Goal: Information Seeking & Learning: Learn about a topic

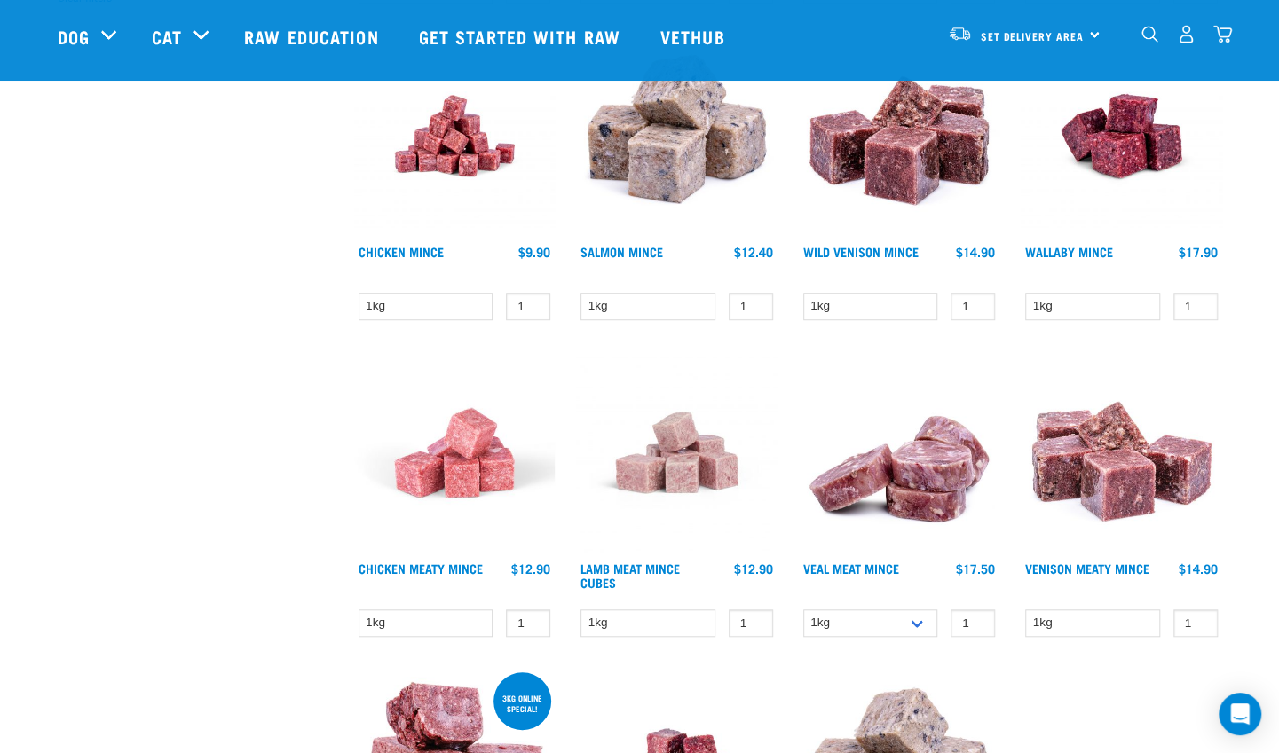
scroll to position [564, 0]
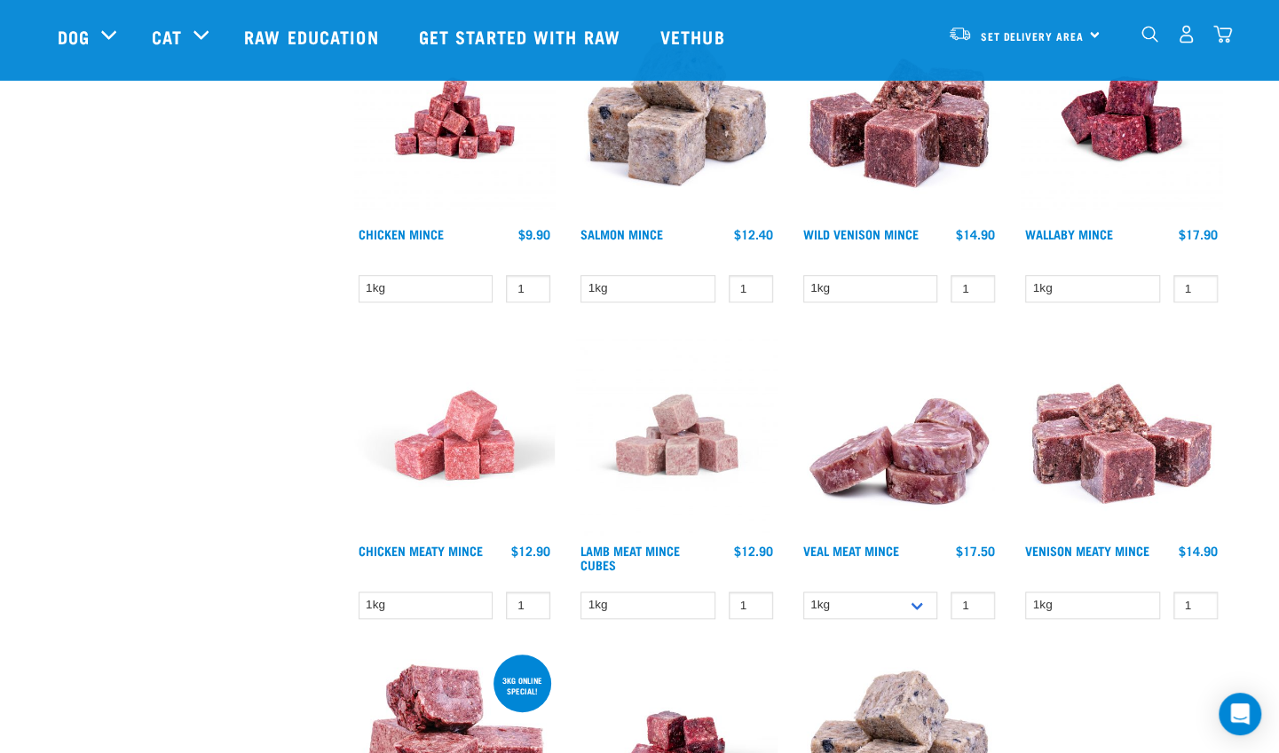
click at [470, 451] on img at bounding box center [454, 434] width 201 height 201
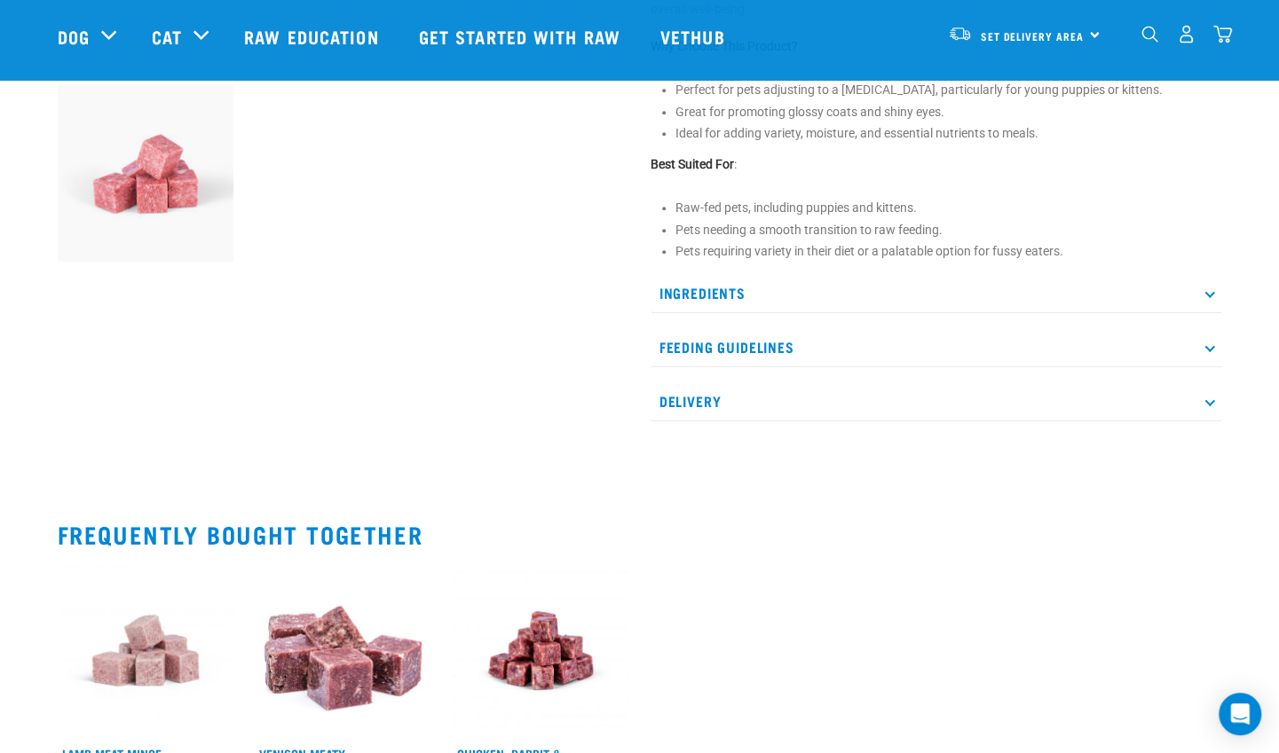
scroll to position [636, 0]
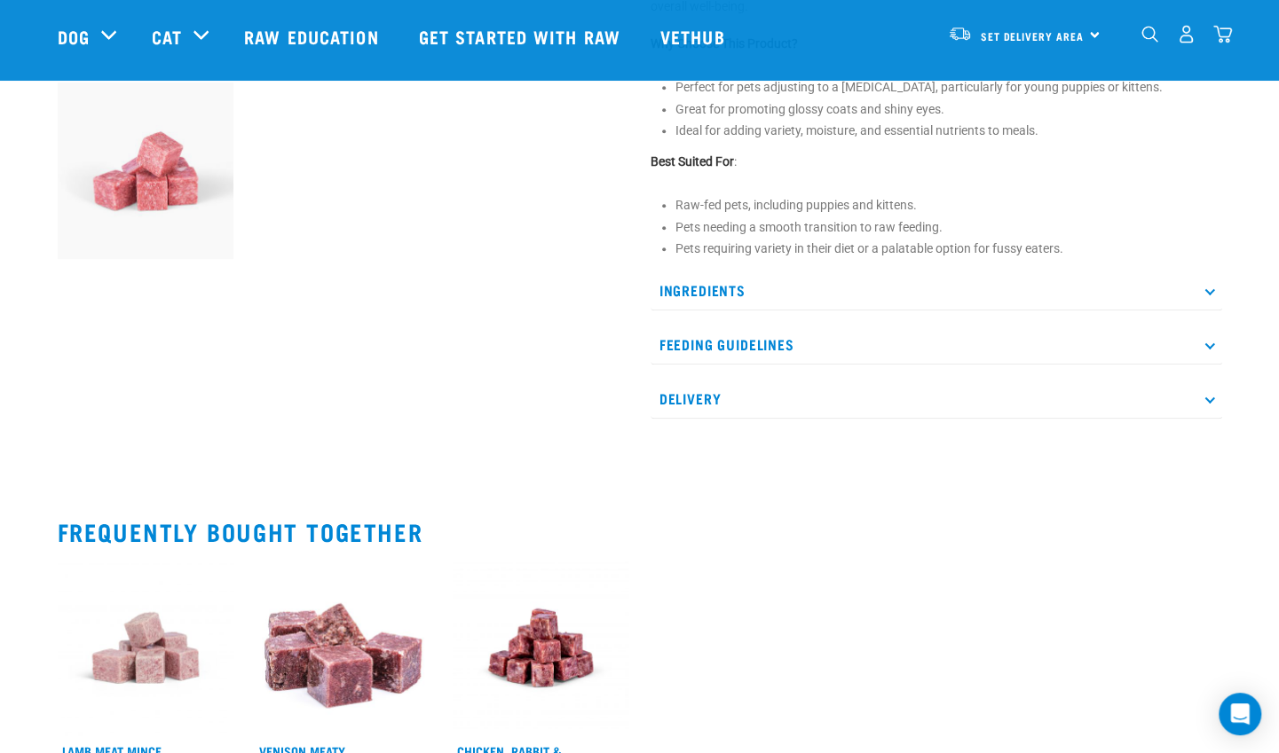
click at [1216, 293] on p "Ingredients" at bounding box center [935, 291] width 571 height 40
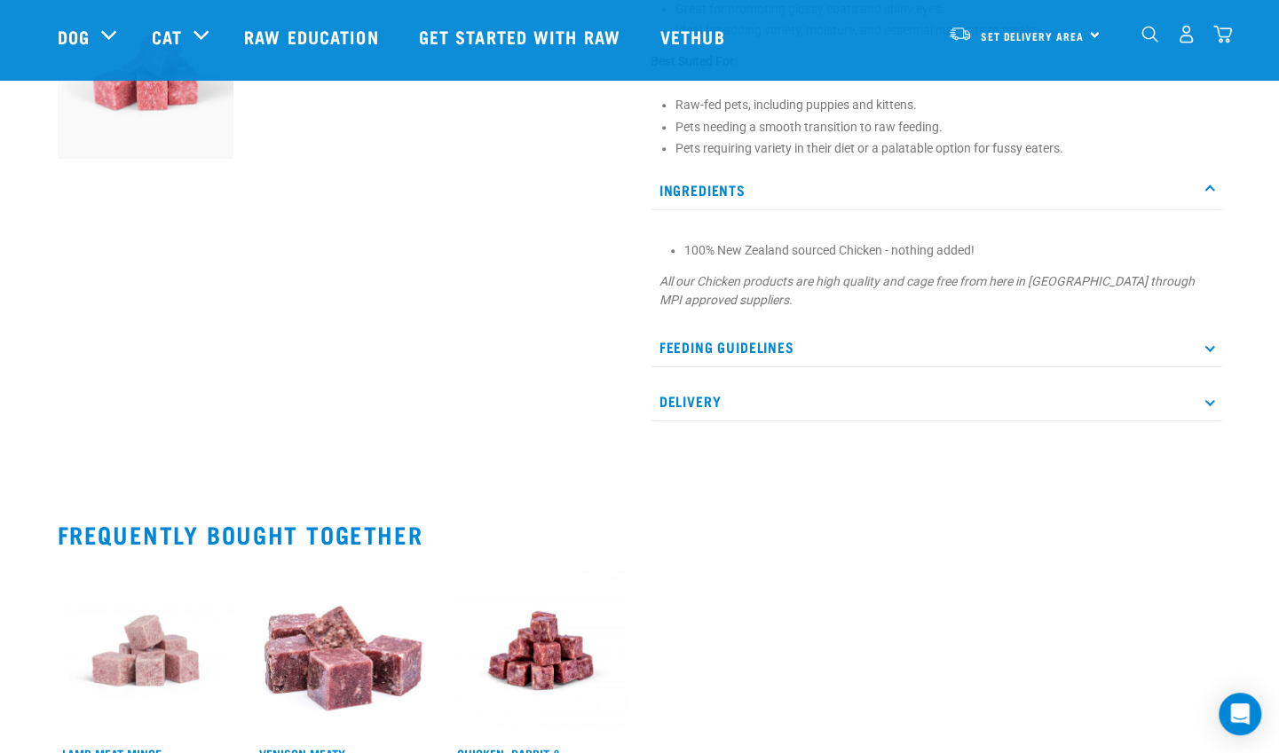
scroll to position [747, 0]
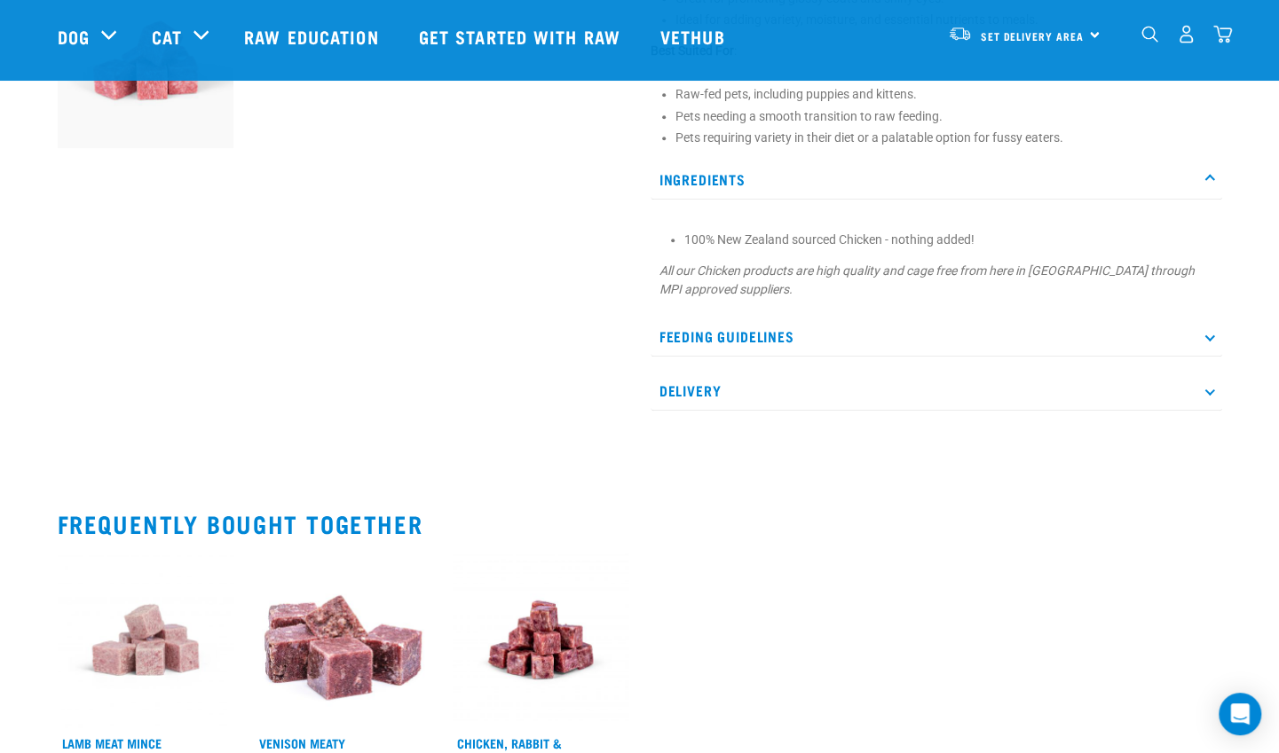
click at [1208, 337] on icon at bounding box center [1209, 337] width 10 height 10
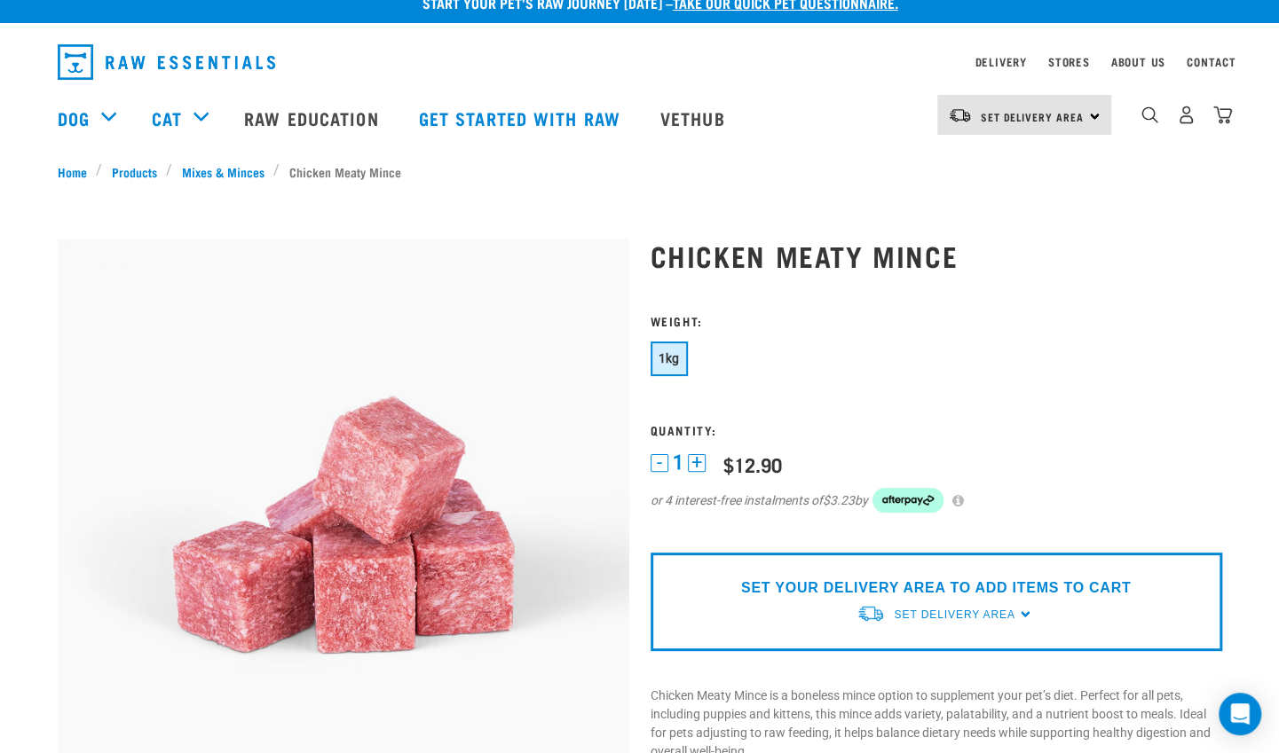
scroll to position [0, 0]
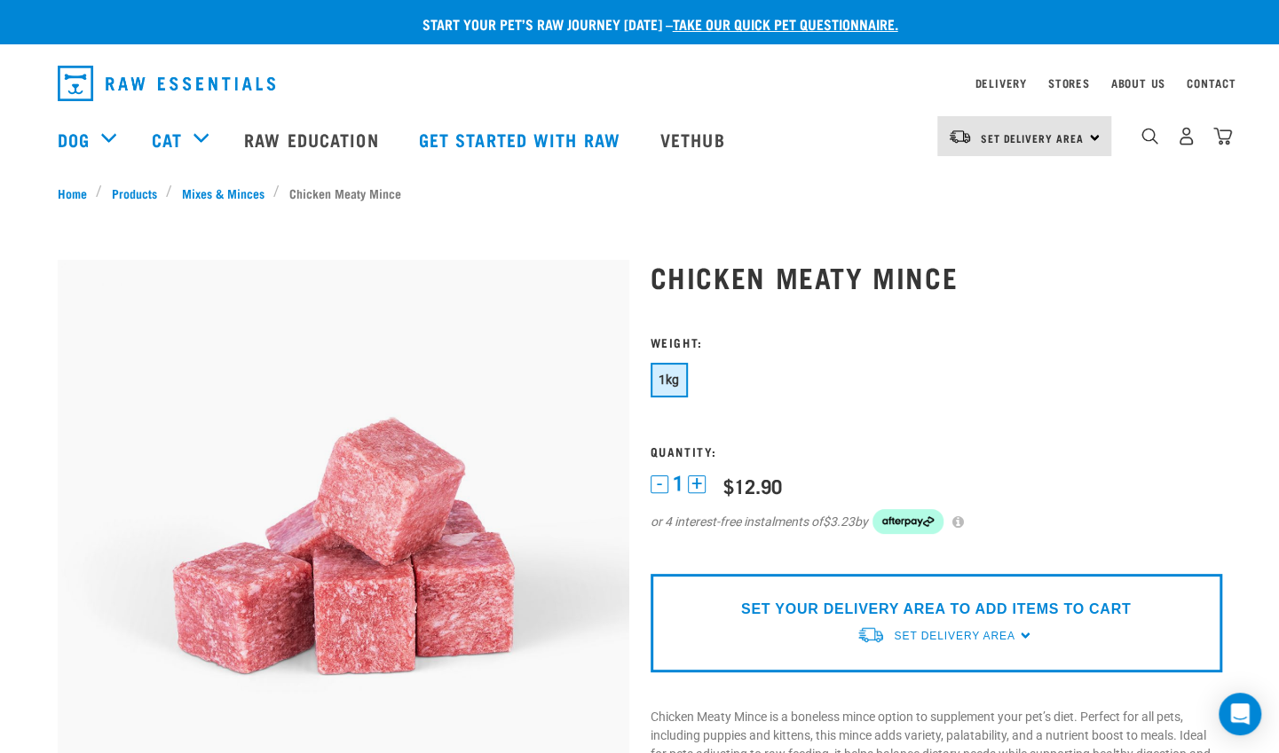
click at [692, 127] on link "Vethub" at bounding box center [694, 139] width 105 height 71
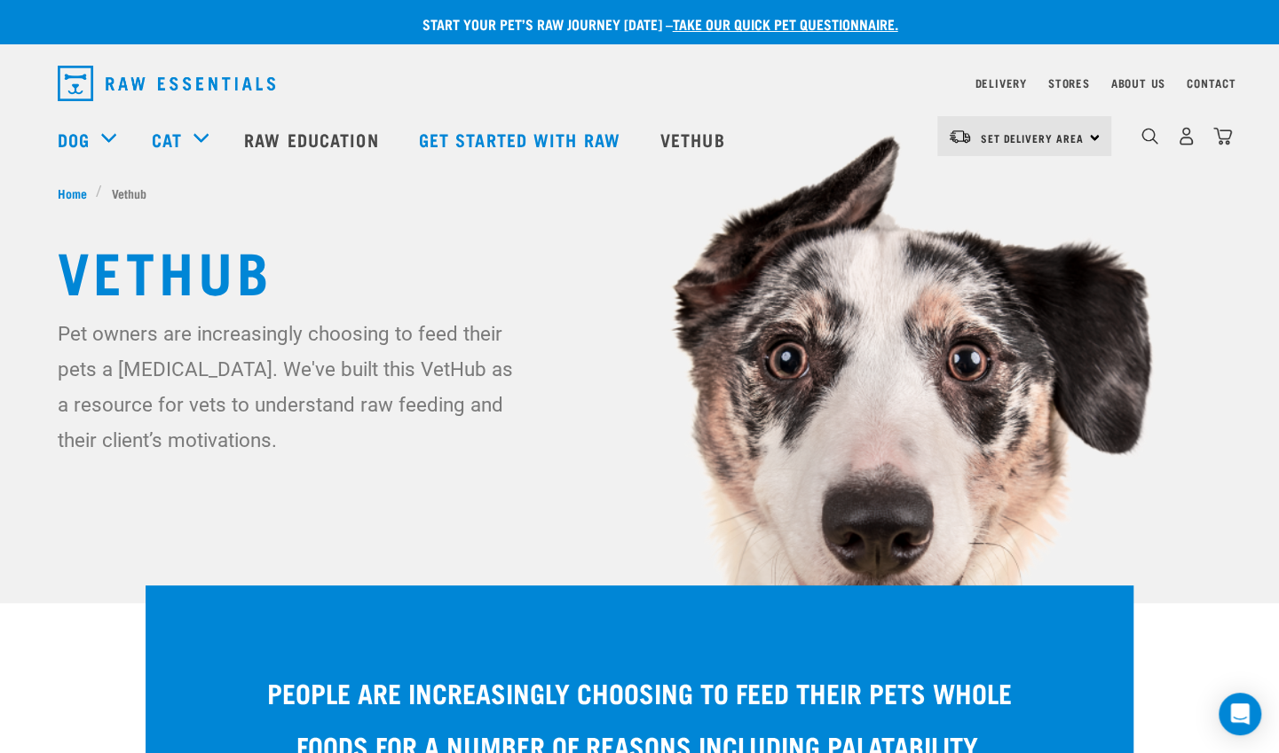
click at [106, 131] on div "Dog" at bounding box center [96, 139] width 76 height 71
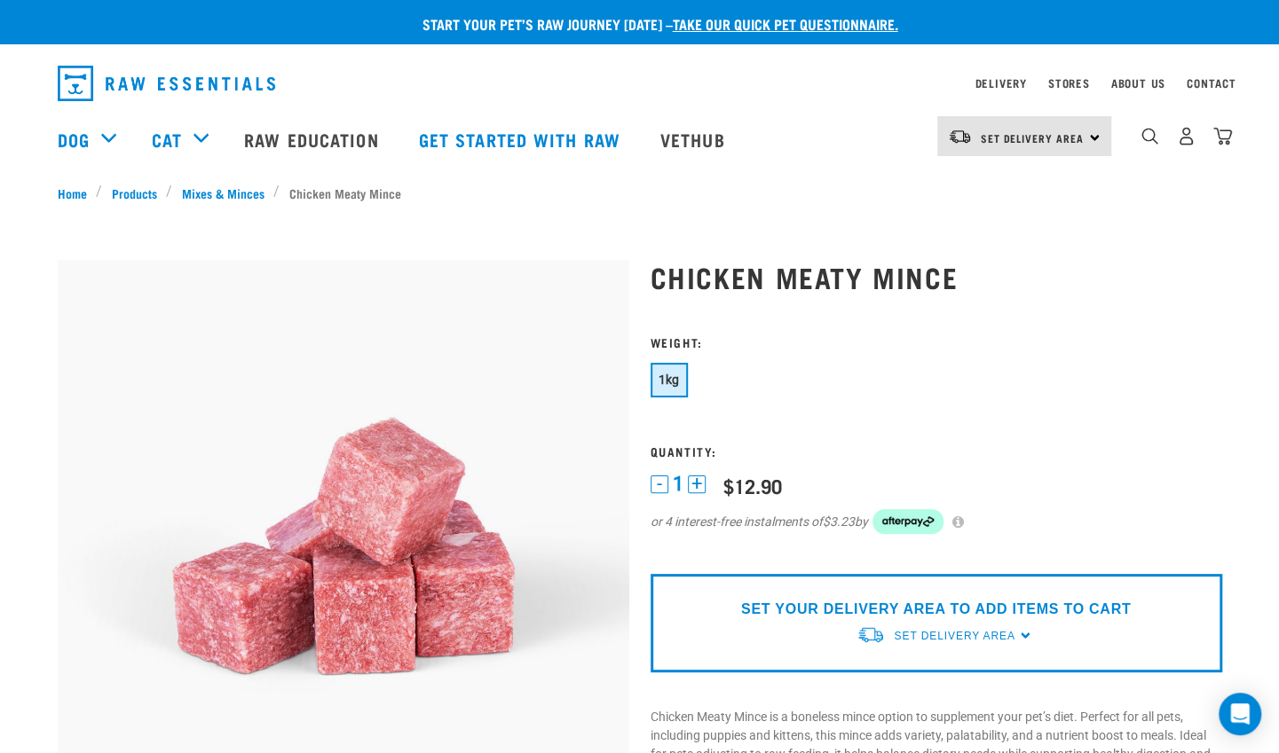
click at [110, 135] on div "Dog" at bounding box center [96, 139] width 76 height 71
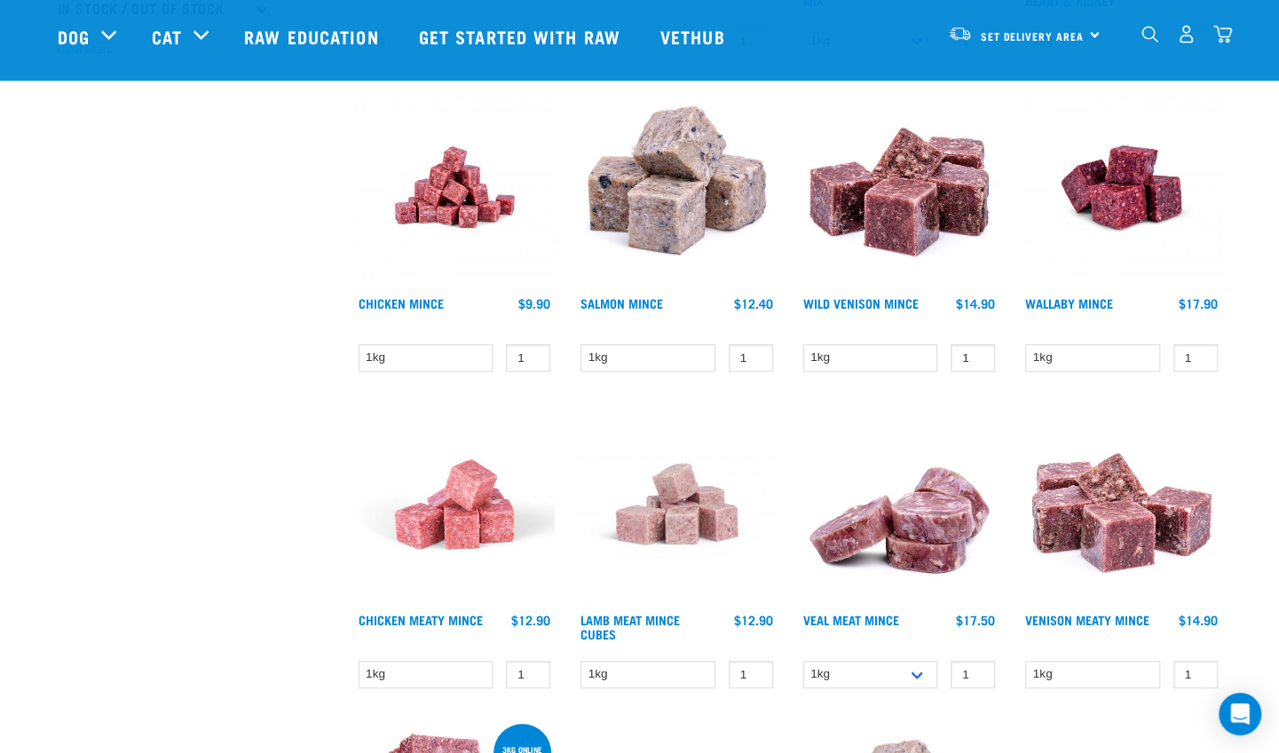
scroll to position [493, 0]
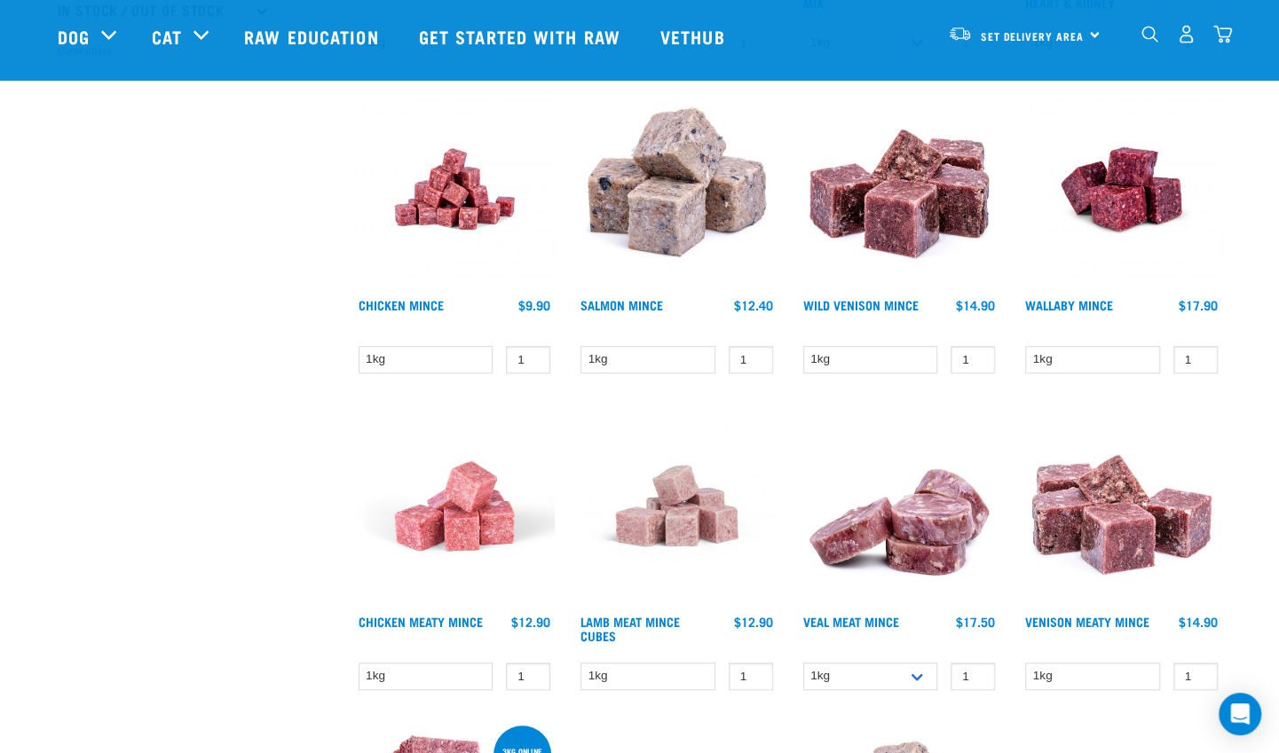
click at [0, 0] on div "Raw Feeding 101" at bounding box center [0, 0] width 0 height 0
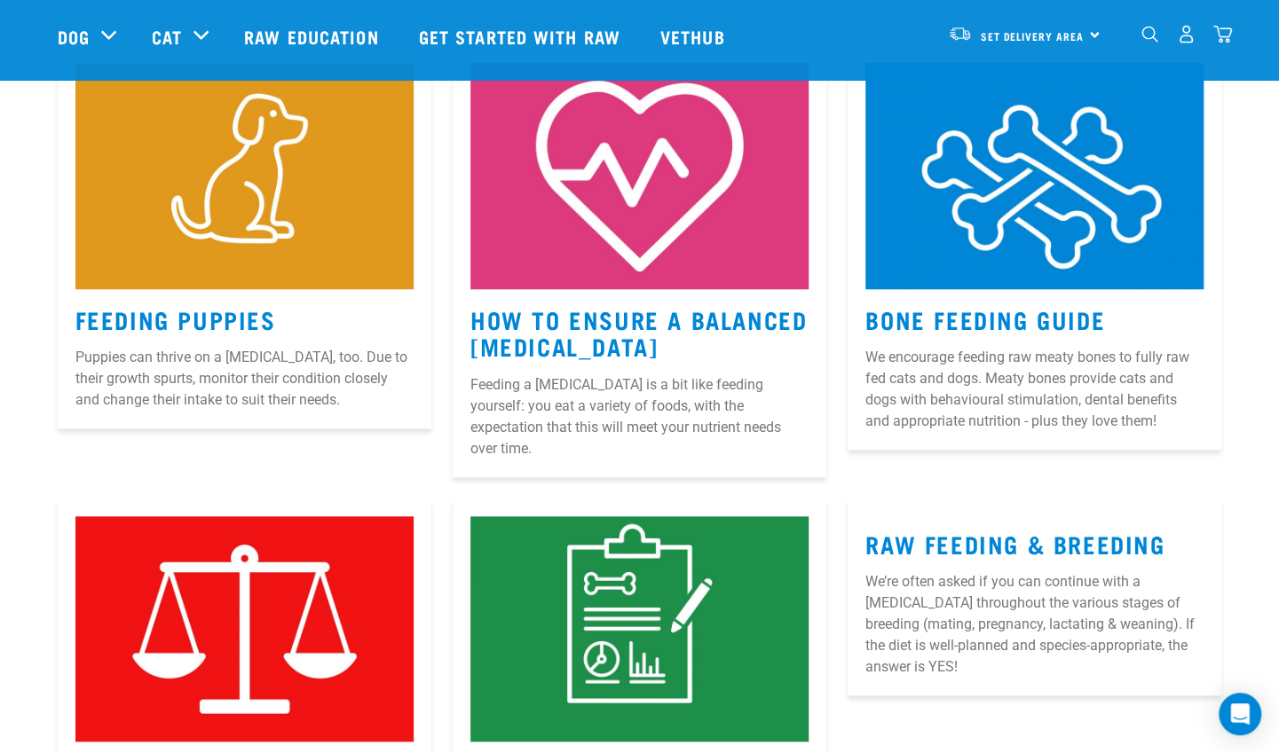
scroll to position [756, 0]
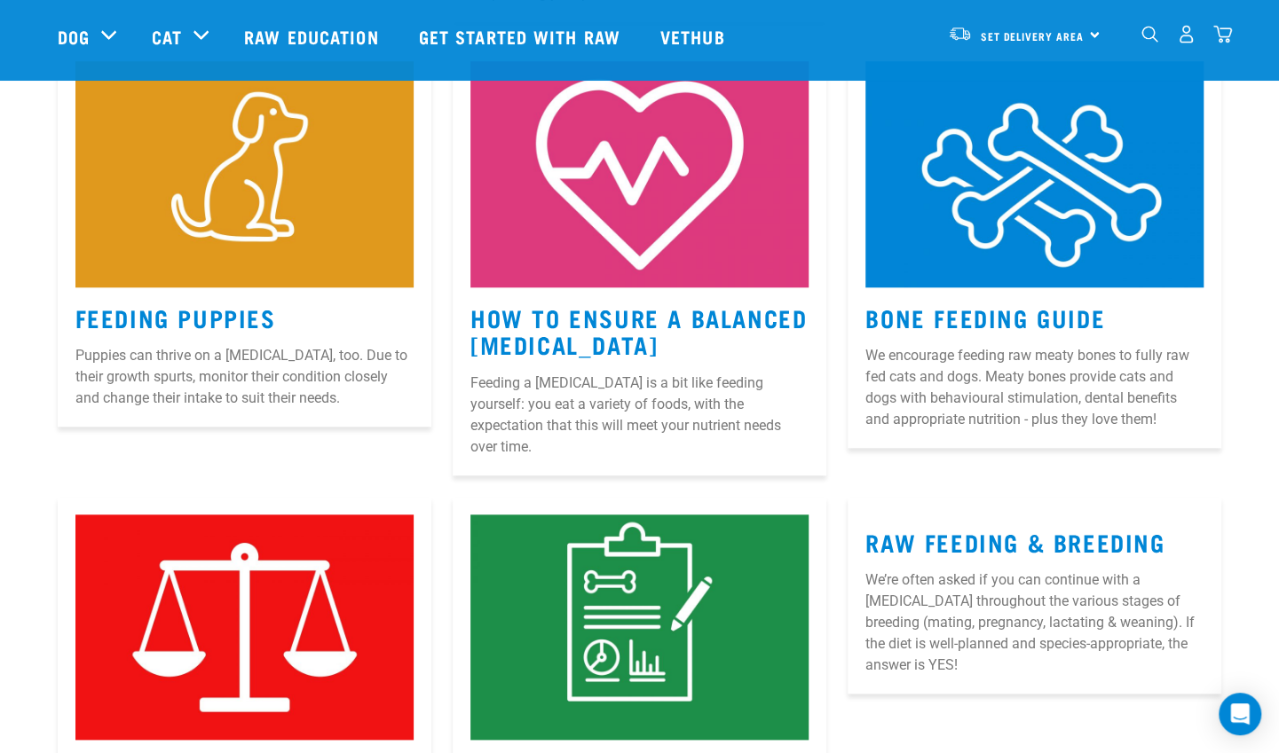
click at [616, 327] on link "How to Ensure a Balanced Raw Diet" at bounding box center [638, 331] width 336 height 41
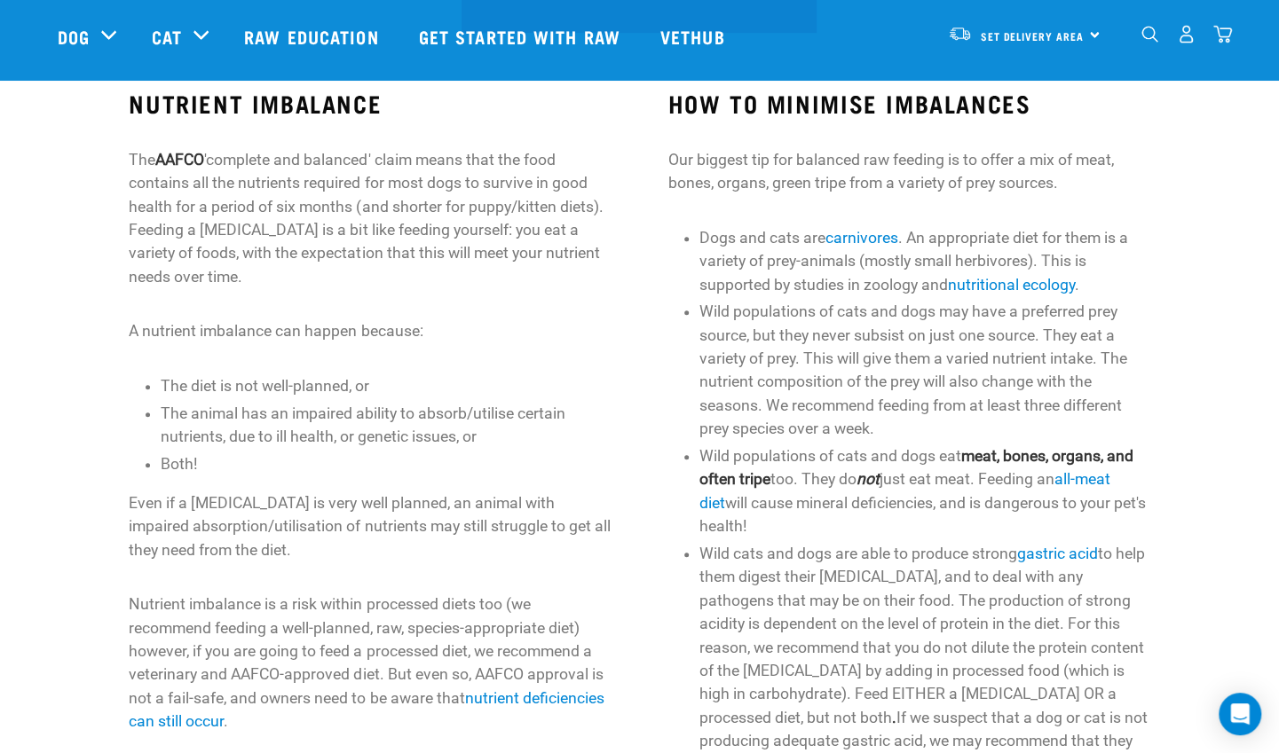
scroll to position [593, 0]
